Goal: Find specific page/section: Find specific page/section

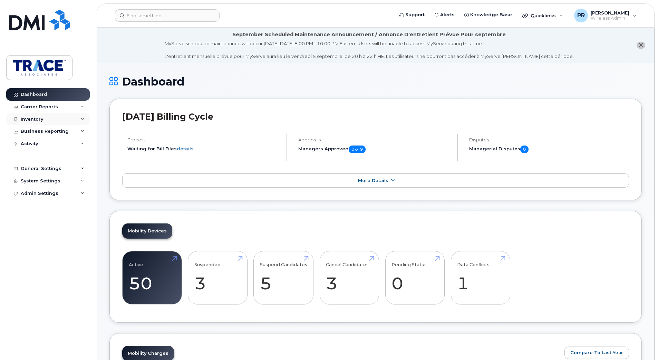
click at [29, 122] on div "Inventory" at bounding box center [32, 120] width 22 height 6
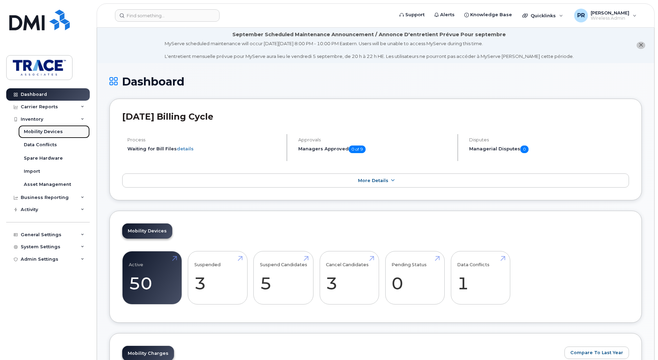
click at [35, 131] on div "Mobility Devices" at bounding box center [43, 132] width 39 height 6
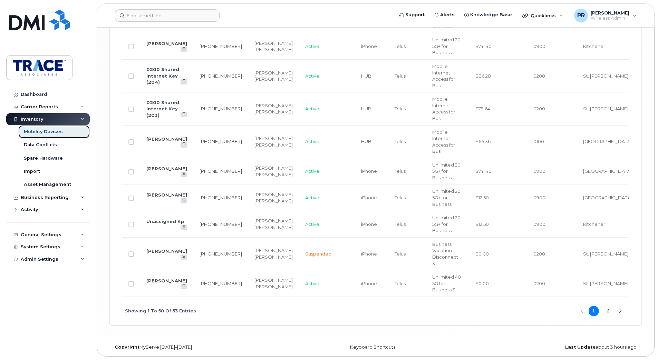
scroll to position [1592, 0]
click at [608, 314] on button "2" at bounding box center [608, 311] width 10 height 10
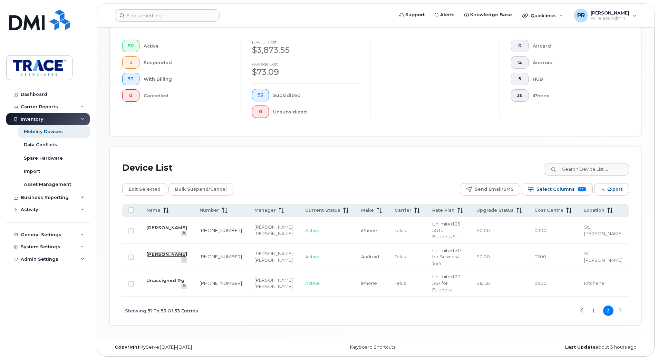
click at [151, 252] on link "[PERSON_NAME]" at bounding box center [166, 255] width 41 height 6
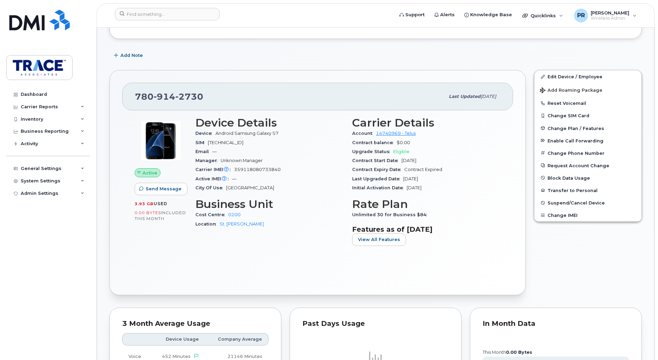
scroll to position [138, 0]
